Goal: Task Accomplishment & Management: Manage account settings

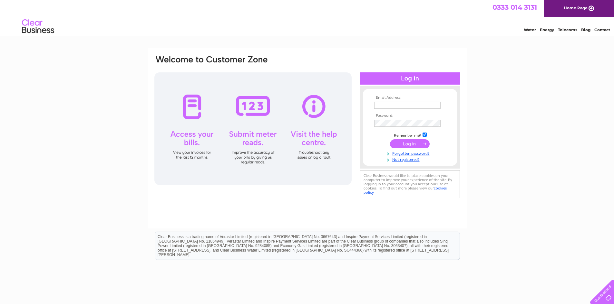
type input "desfunerals@gmail.com"
click at [407, 145] on input "submit" at bounding box center [410, 143] width 40 height 9
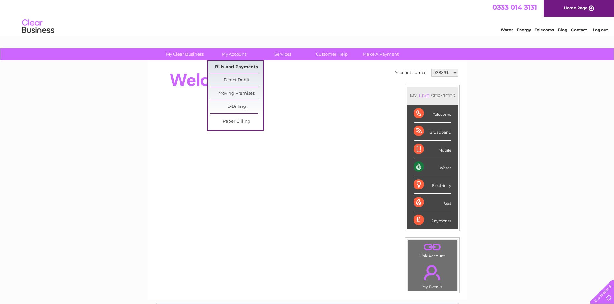
click at [237, 67] on link "Bills and Payments" at bounding box center [236, 67] width 53 height 13
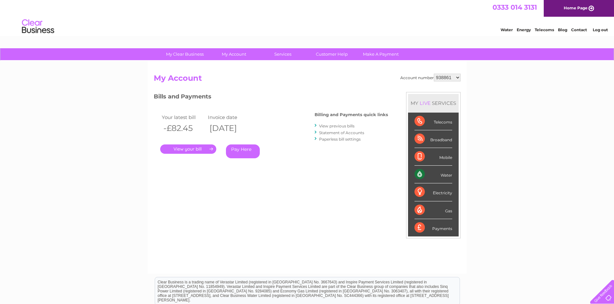
click at [199, 150] on link "." at bounding box center [188, 149] width 56 height 9
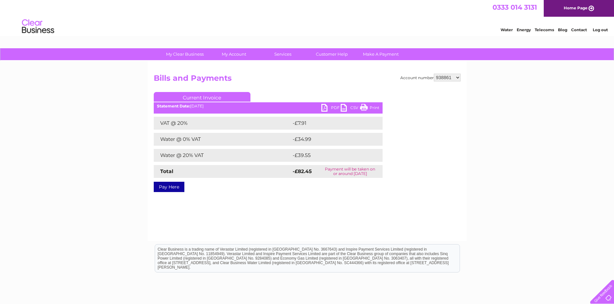
click at [331, 108] on link "PDF" at bounding box center [330, 108] width 19 height 9
